Goal: Obtain resource: Download file/media

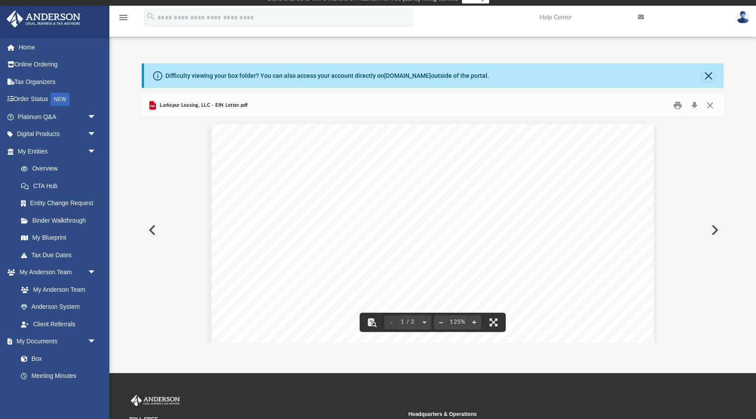
scroll to position [29, 0]
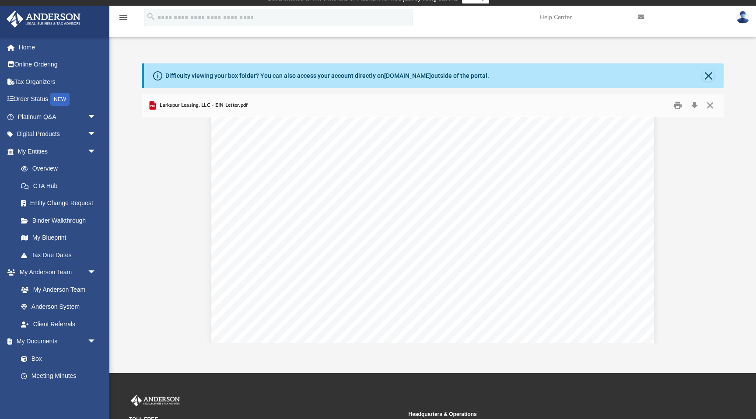
click at [122, 12] on icon "menu" at bounding box center [123, 17] width 11 height 11
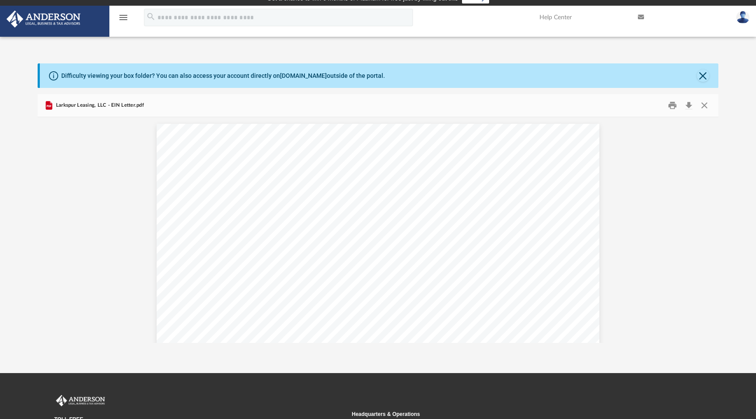
scroll to position [199, 681]
click at [127, 19] on icon "menu" at bounding box center [123, 17] width 11 height 11
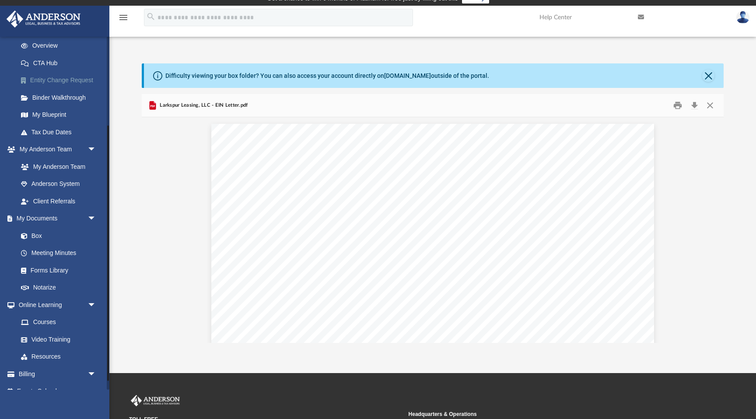
scroll to position [135, 0]
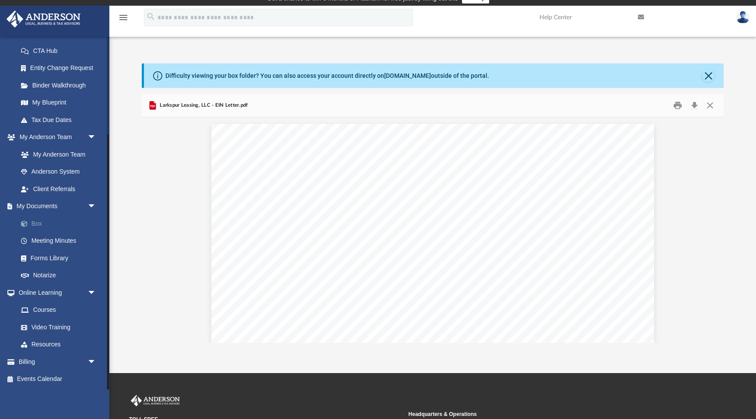
click at [41, 222] on link "Box" at bounding box center [60, 224] width 97 height 18
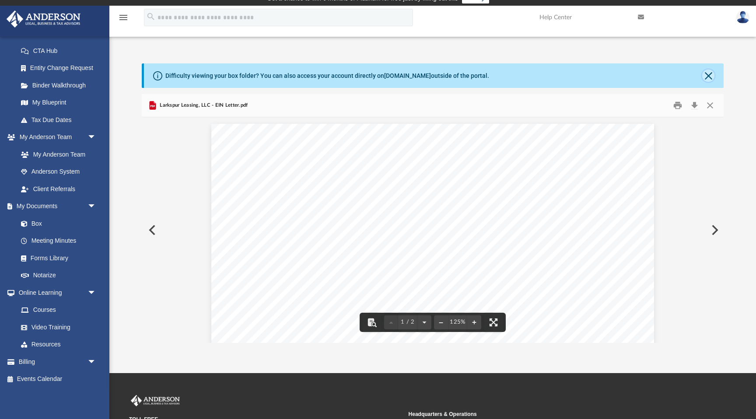
click at [709, 79] on button "Close" at bounding box center [709, 76] width 12 height 12
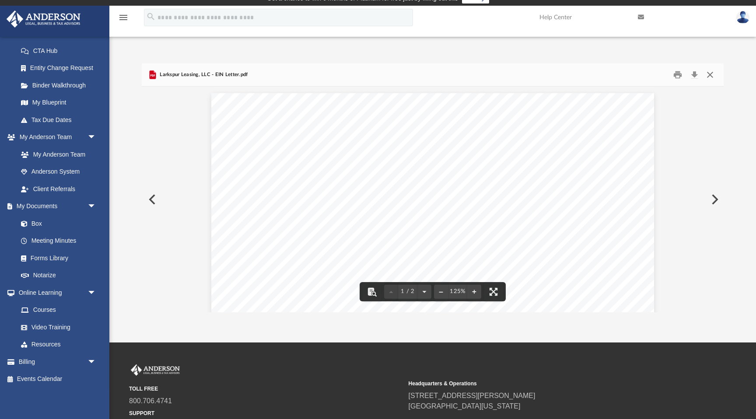
click at [709, 76] on button "Close" at bounding box center [711, 75] width 16 height 14
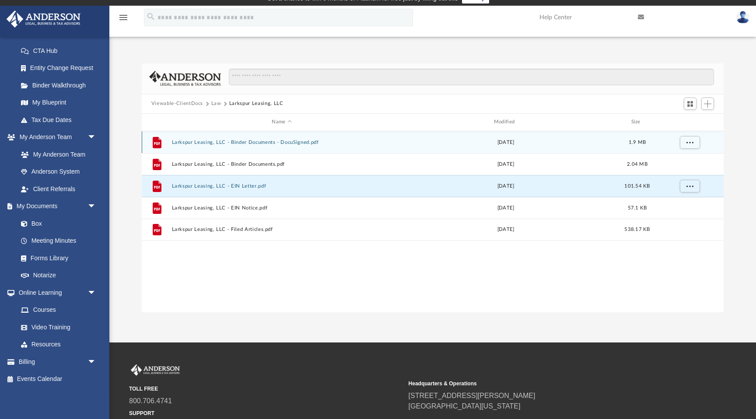
scroll to position [0, 0]
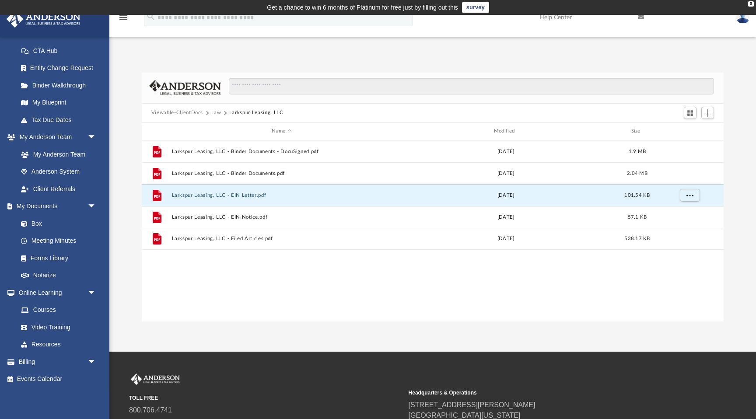
click at [189, 116] on button "Viewable-ClientDocs" at bounding box center [177, 113] width 52 height 8
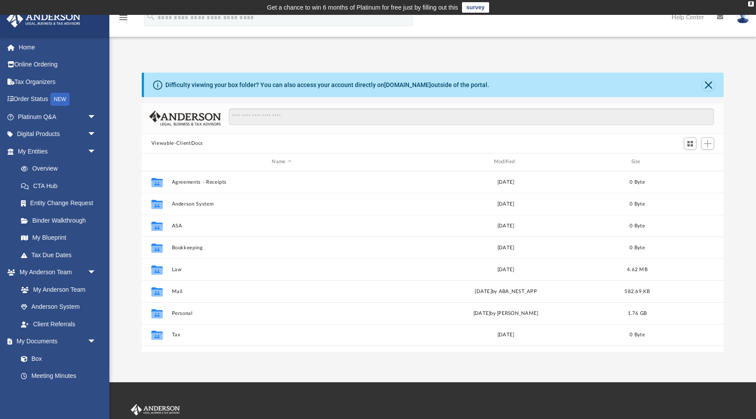
scroll to position [199, 582]
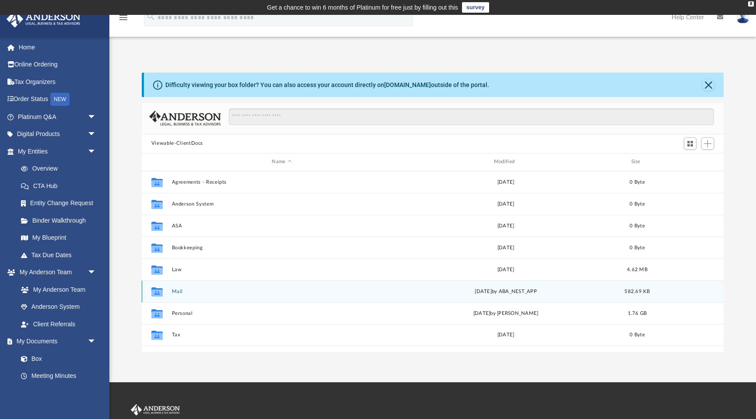
click at [179, 292] on button "Mail" at bounding box center [282, 292] width 220 height 6
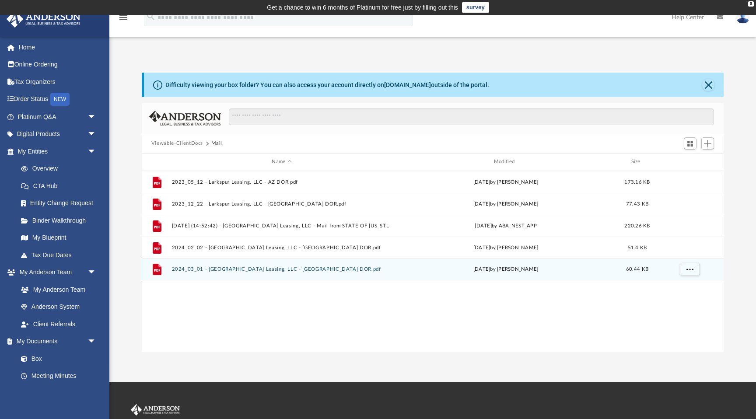
click at [269, 270] on button "2024_03_01 - Larkspur Leasing, LLC - AZ DOR.pdf" at bounding box center [282, 270] width 220 height 6
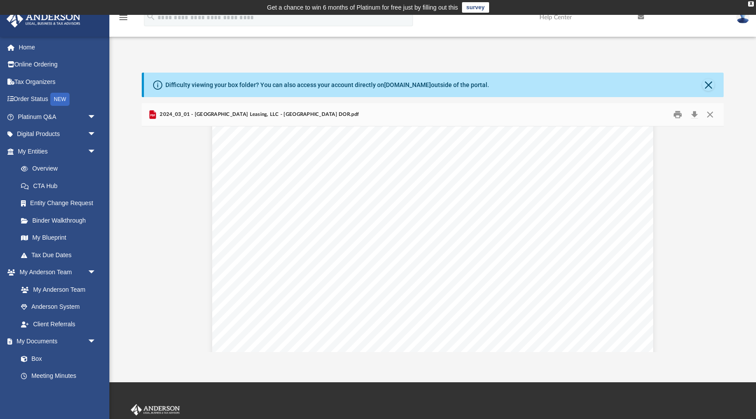
scroll to position [303, 0]
